Goal: Use online tool/utility: Utilize a website feature to perform a specific function

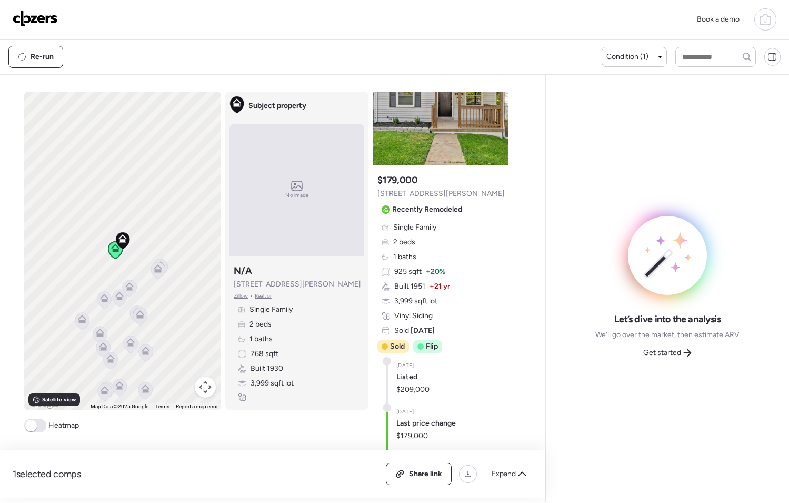
scroll to position [91, 0]
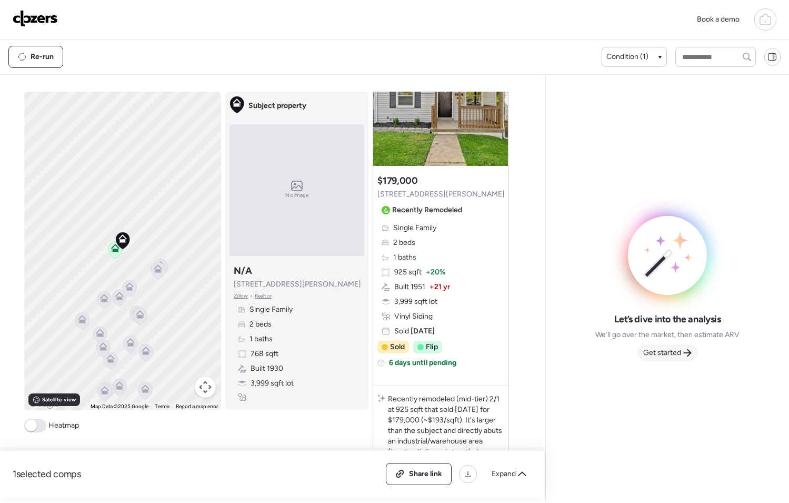
click at [666, 357] on span "Get started" at bounding box center [663, 353] width 38 height 11
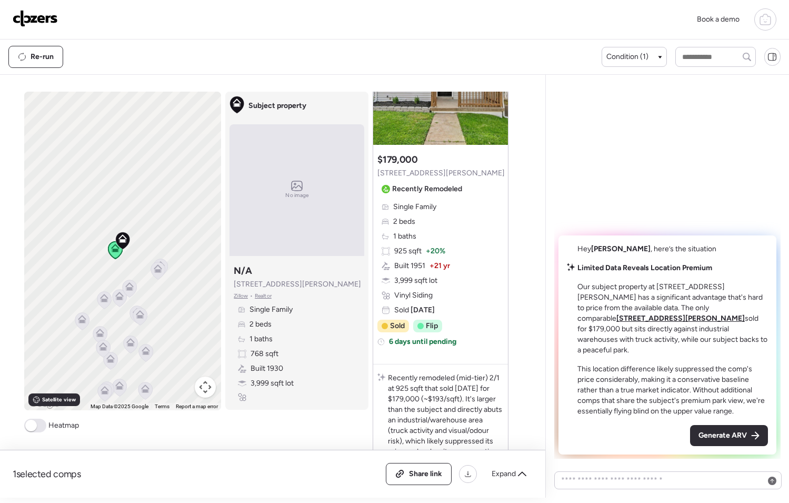
scroll to position [217, 0]
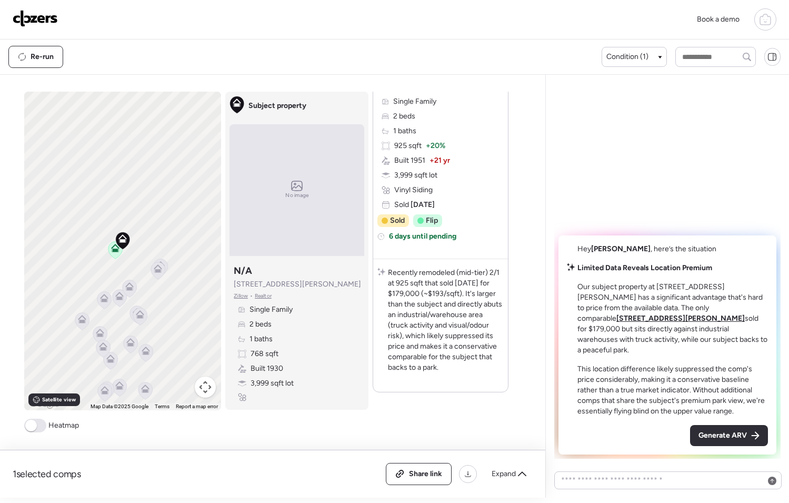
click at [767, 19] on icon at bounding box center [765, 20] width 3 height 3
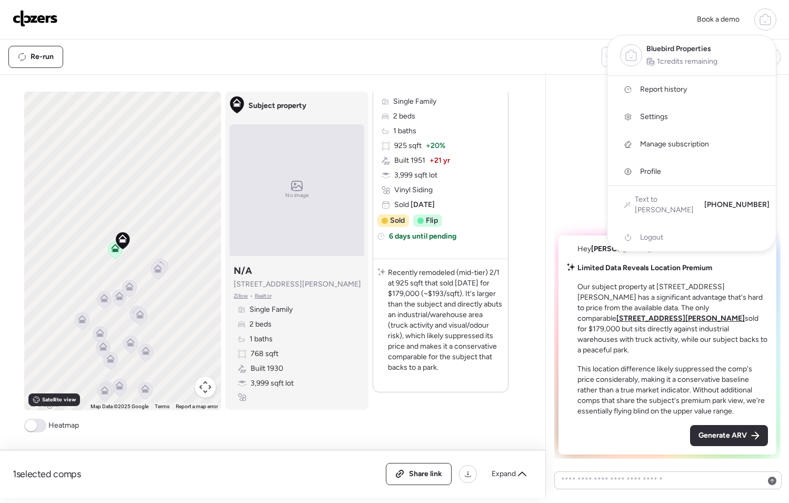
click at [523, 35] on div "Book a demo Bluebird Properties 1 credits remaining Report history Settings Man…" at bounding box center [394, 19] width 789 height 39
click at [153, 268] on div at bounding box center [394, 222] width 789 height 503
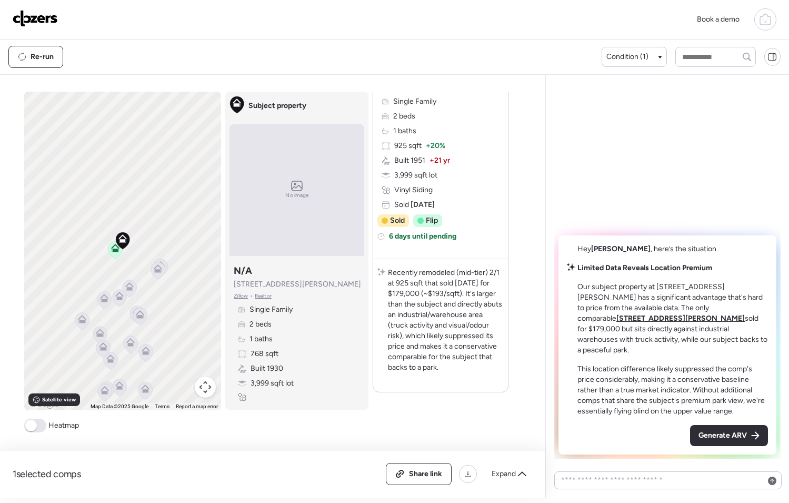
click at [154, 268] on icon at bounding box center [158, 268] width 8 height 8
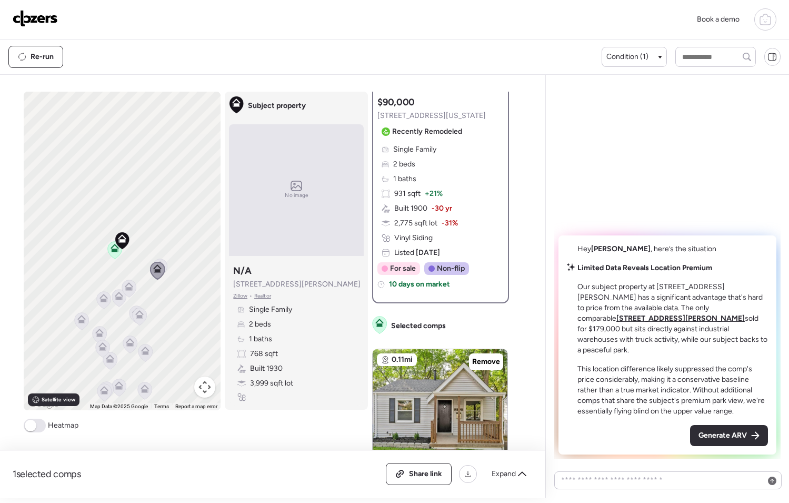
scroll to position [0, 0]
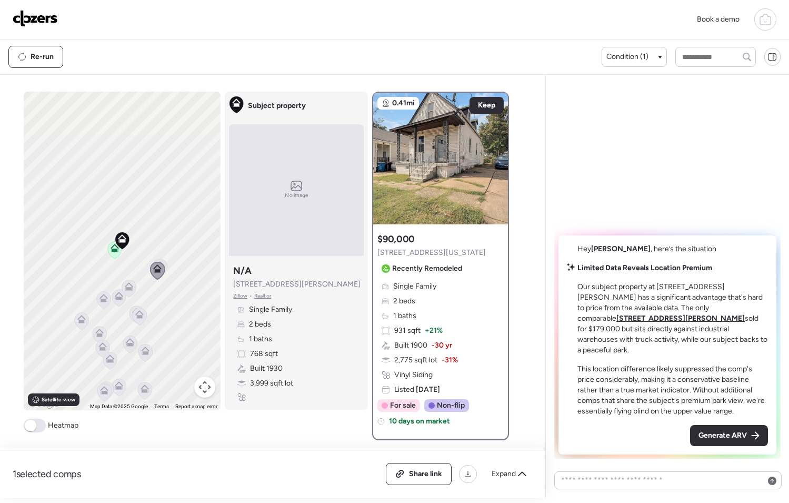
click at [114, 251] on icon at bounding box center [114, 250] width 7 height 3
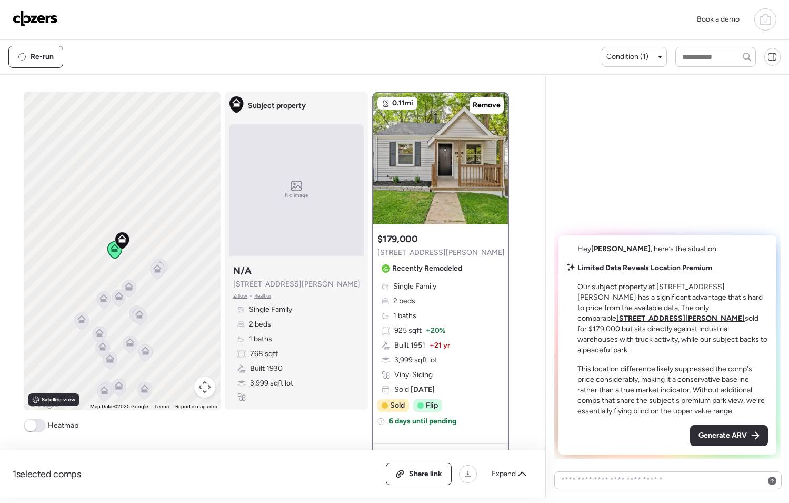
click at [100, 301] on icon at bounding box center [103, 300] width 7 height 3
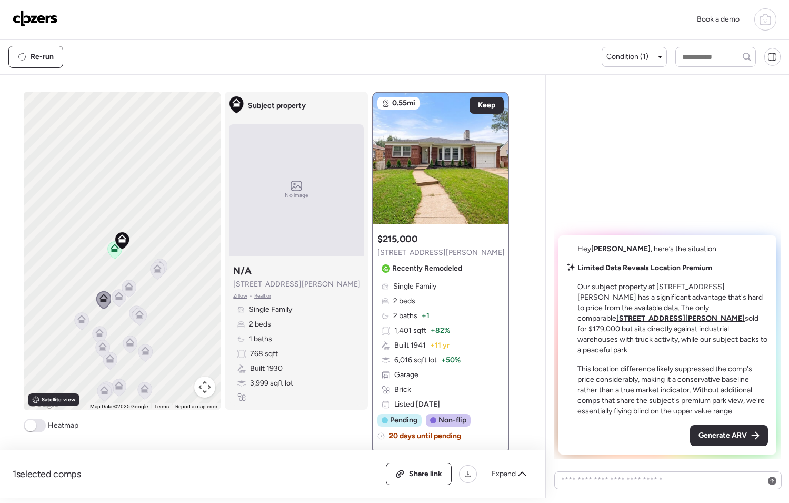
click at [115, 294] on icon at bounding box center [119, 296] width 8 height 8
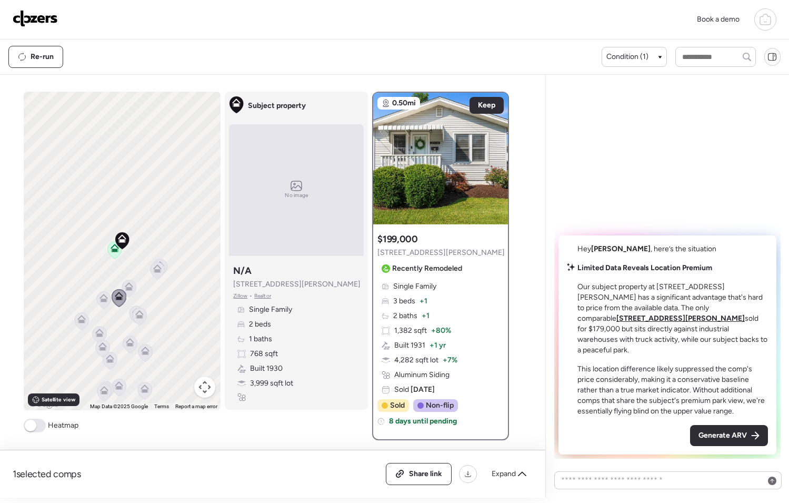
click at [125, 289] on icon at bounding box center [128, 288] width 7 height 3
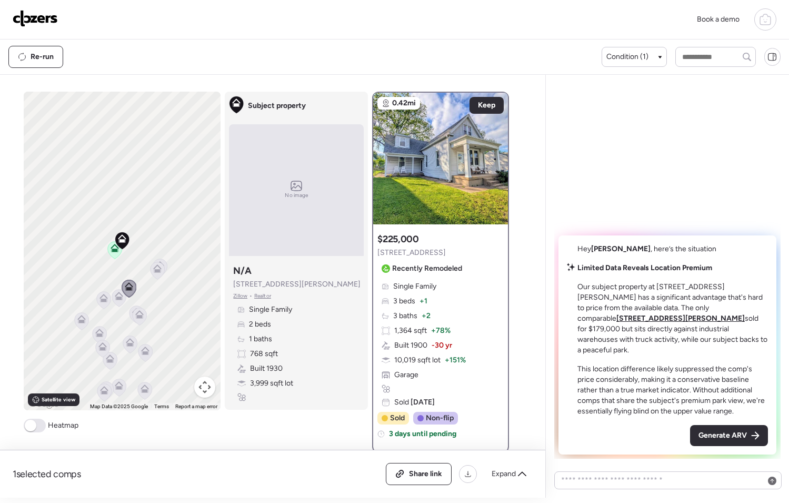
click at [78, 323] on icon at bounding box center [81, 321] width 7 height 3
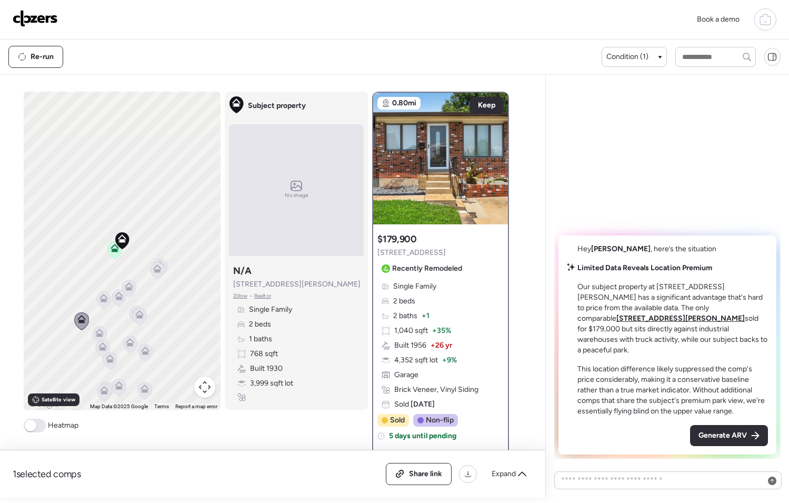
click at [95, 330] on icon at bounding box center [99, 333] width 8 height 8
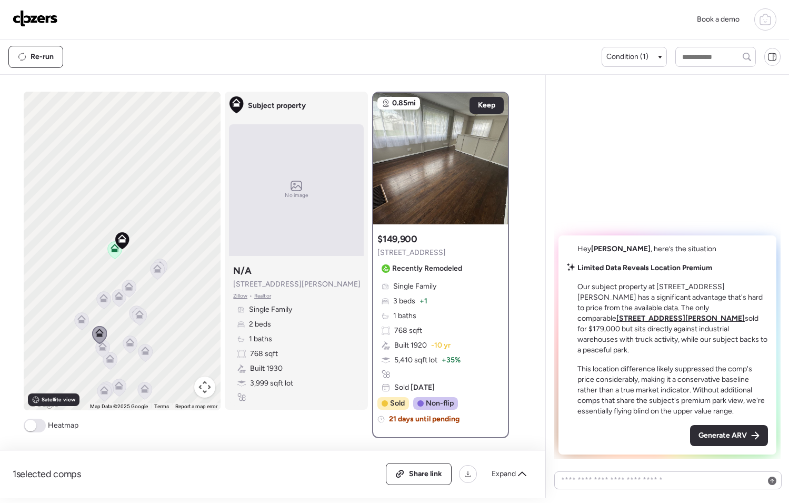
click at [136, 318] on icon at bounding box center [139, 316] width 7 height 3
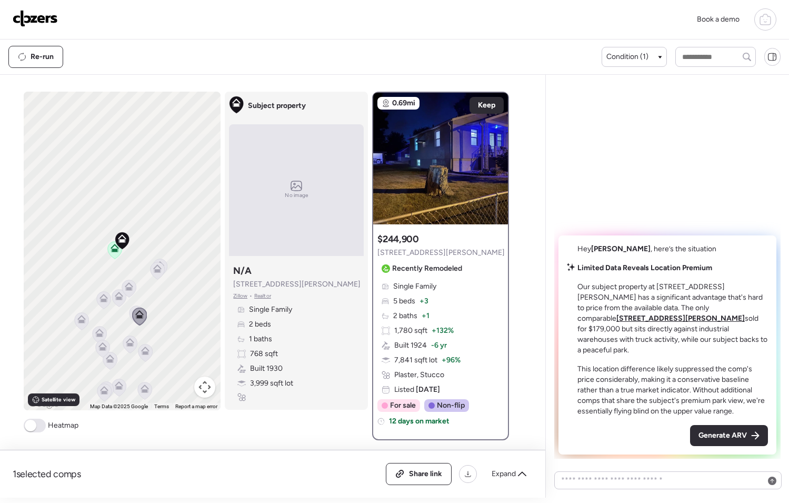
click at [115, 294] on icon at bounding box center [119, 296] width 8 height 8
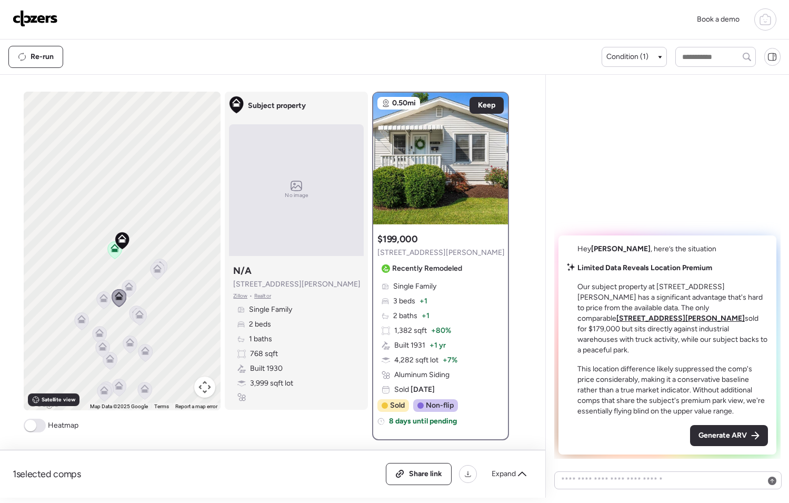
click at [96, 329] on icon at bounding box center [99, 333] width 8 height 8
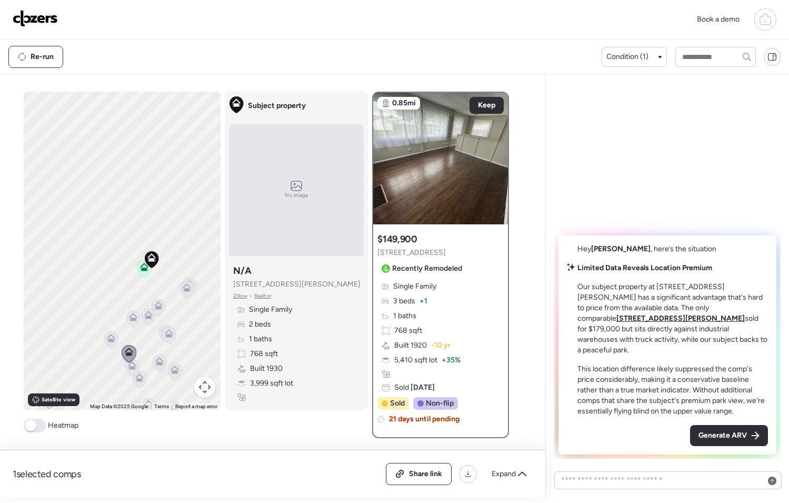
drag, startPoint x: 115, startPoint y: 271, endPoint x: 147, endPoint y: 291, distance: 37.1
click at [147, 291] on div "To activate drag with keyboard, press Alt + Enter. Once in keyboard drag state,…" at bounding box center [122, 251] width 197 height 319
click at [24, 432] on span at bounding box center [35, 426] width 22 height 14
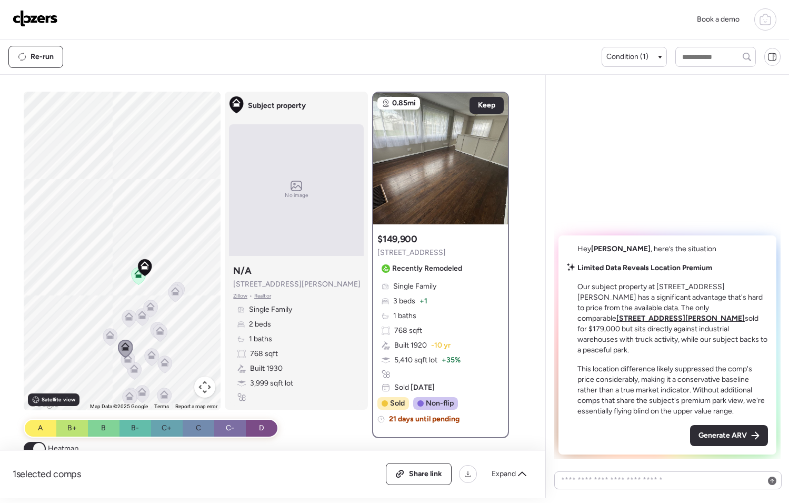
click at [37, 447] on span at bounding box center [39, 449] width 12 height 12
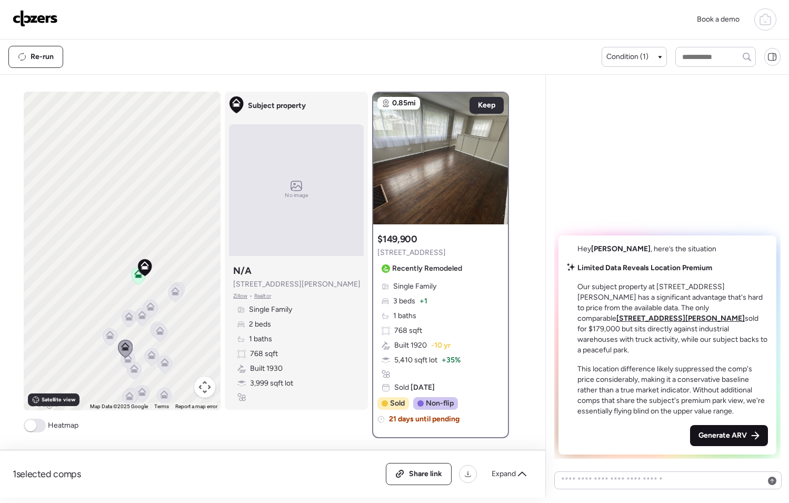
click at [708, 426] on div "Generate ARV" at bounding box center [729, 435] width 78 height 21
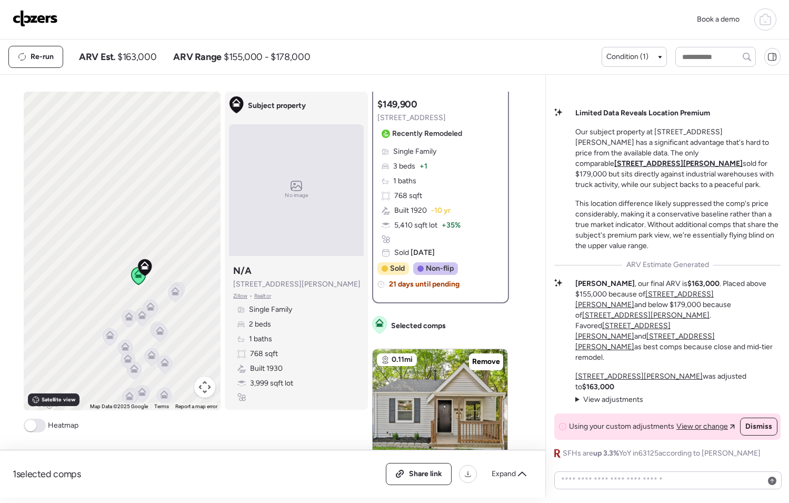
scroll to position [127, 0]
